Goal: Navigation & Orientation: Find specific page/section

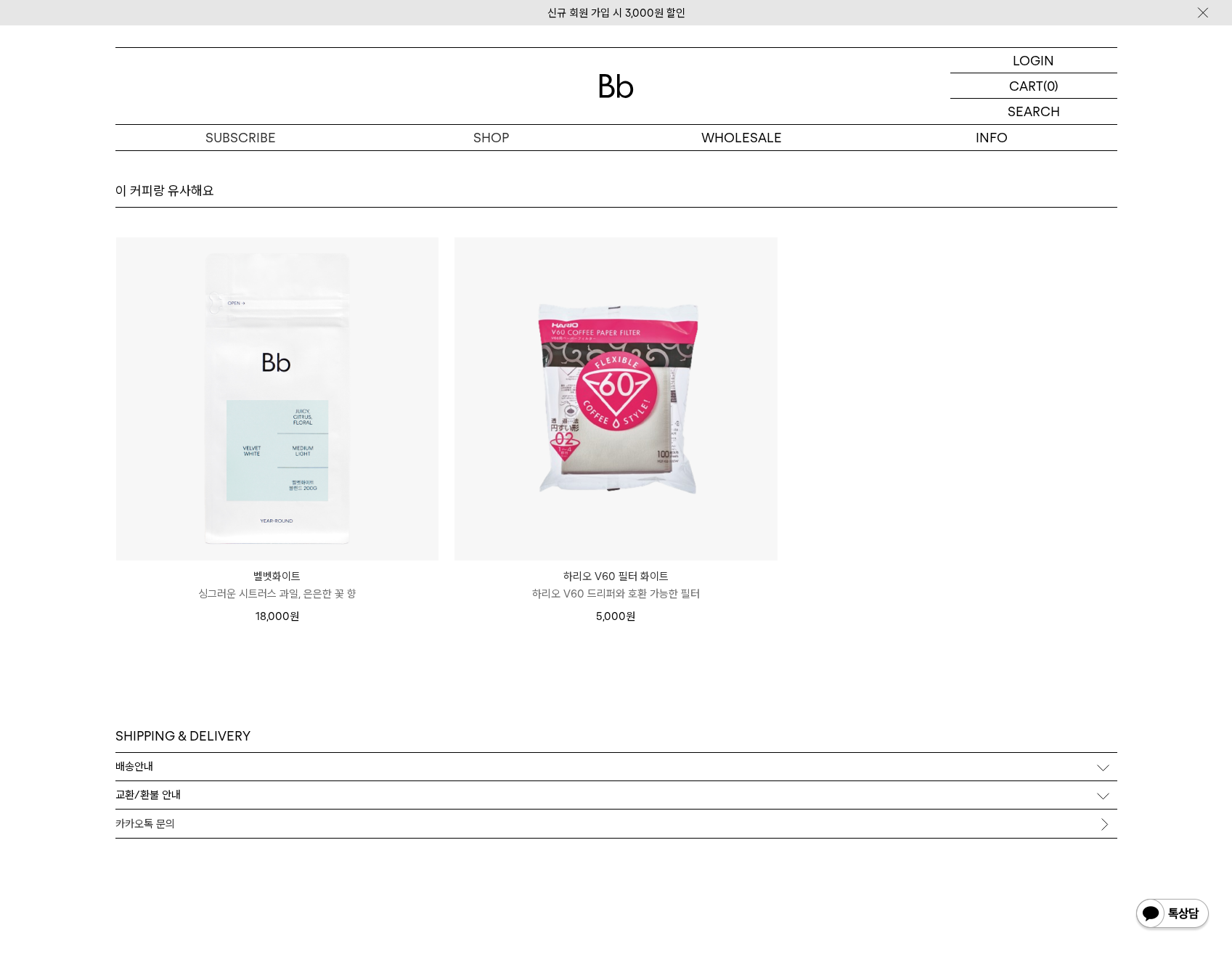
scroll to position [8130, 0]
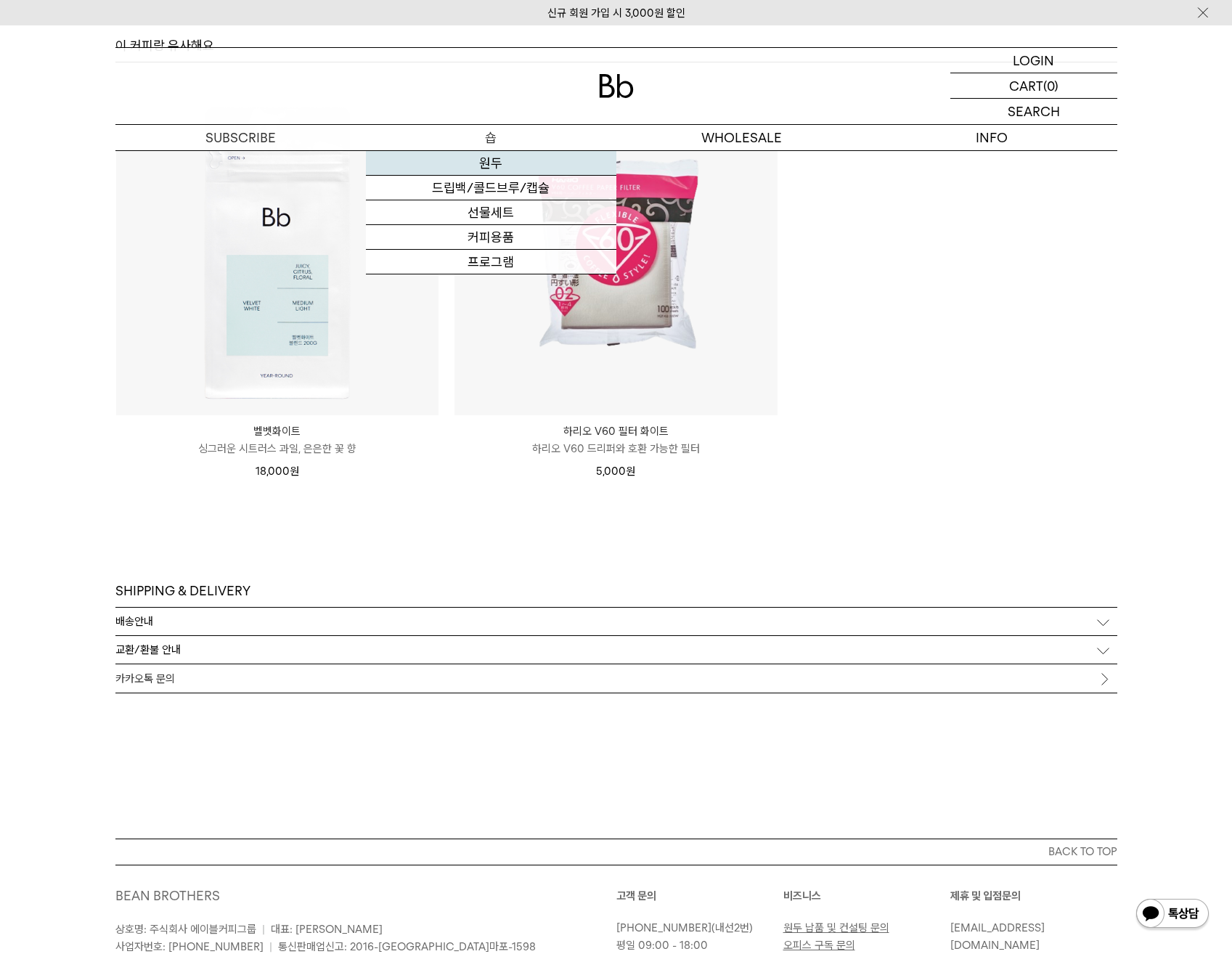
click at [503, 167] on link "원두" at bounding box center [491, 163] width 251 height 25
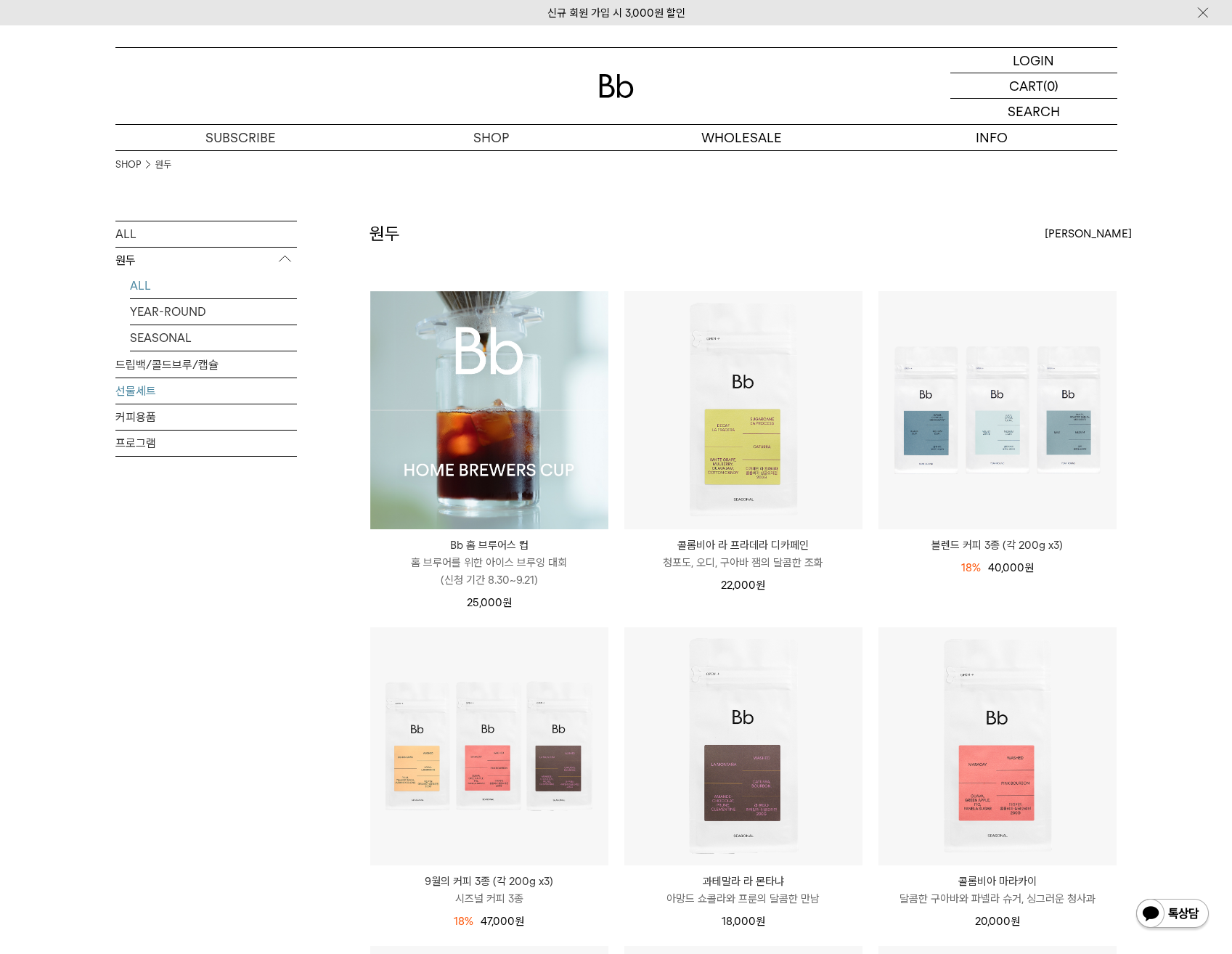
click at [170, 392] on link "선물세트" at bounding box center [206, 390] width 182 height 25
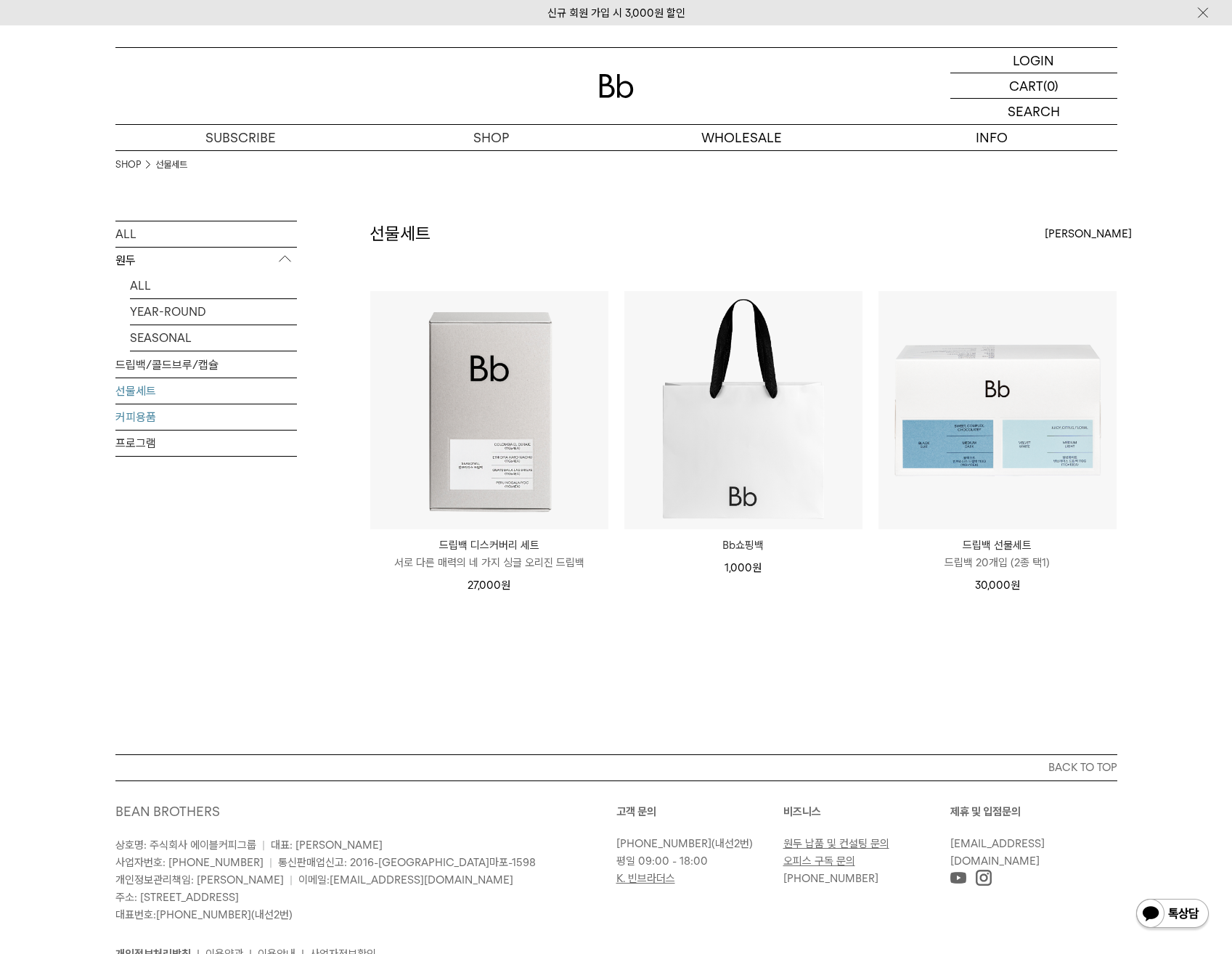
click at [170, 419] on link "커피용품" at bounding box center [206, 416] width 182 height 25
